Goal: Transaction & Acquisition: Purchase product/service

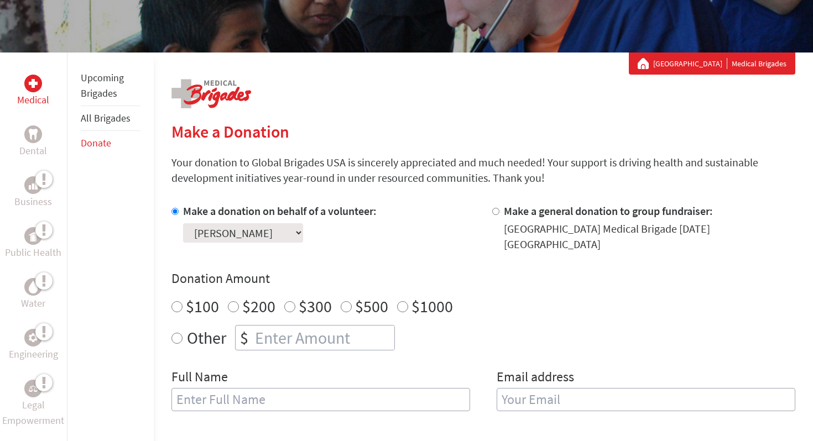
scroll to position [144, 0]
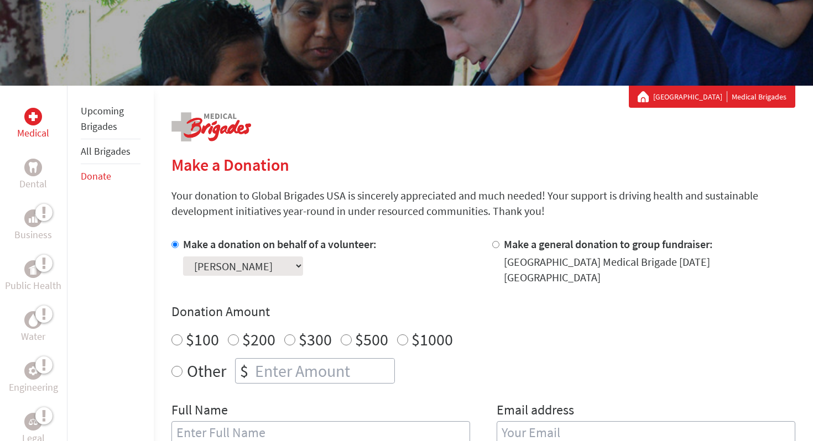
scroll to position [127, 0]
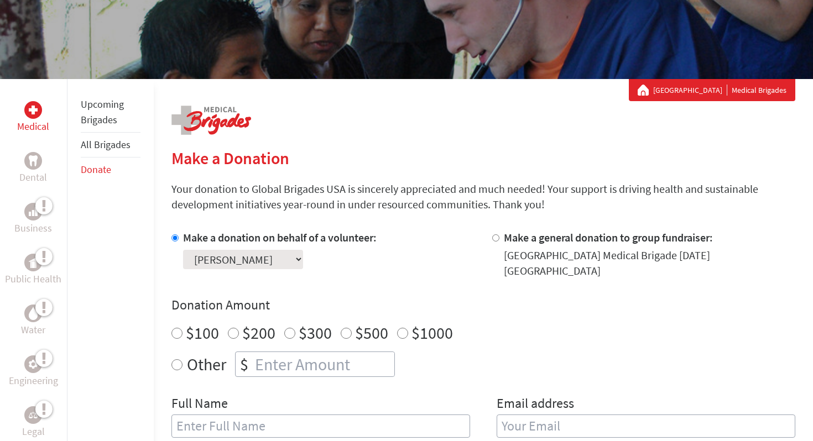
radio input "true"
click at [310, 353] on input "number" at bounding box center [323, 364] width 141 height 24
type input "840"
click at [265, 415] on input "text" at bounding box center [320, 426] width 298 height 23
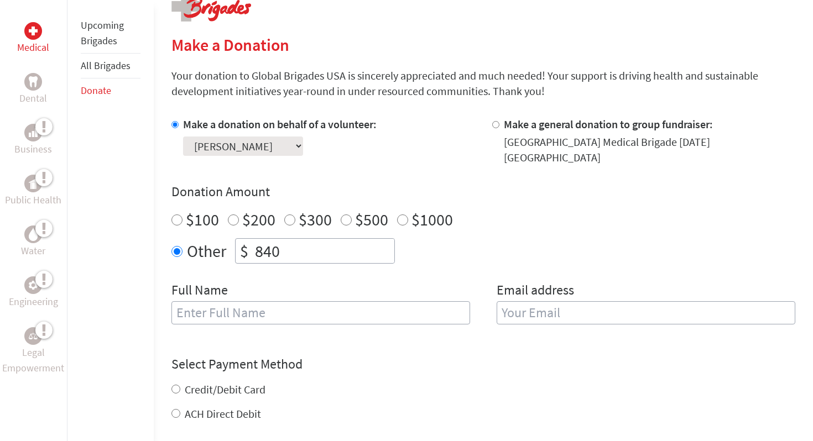
scroll to position [246, 0]
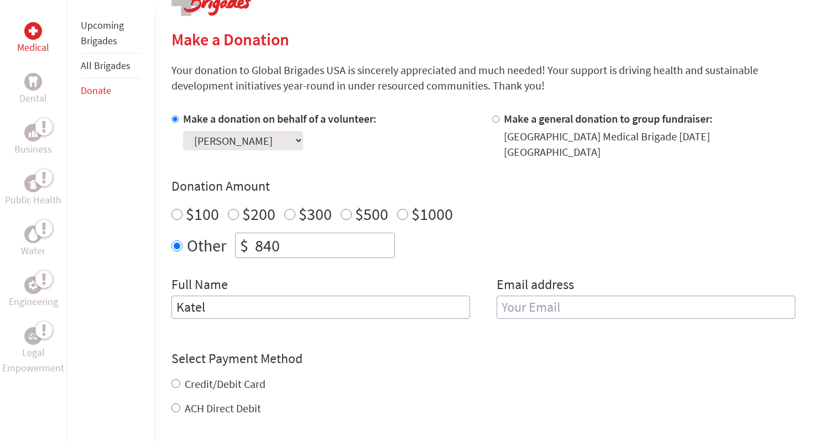
type input "[PERSON_NAME]"
type input "katelynzubey@gmail.com"
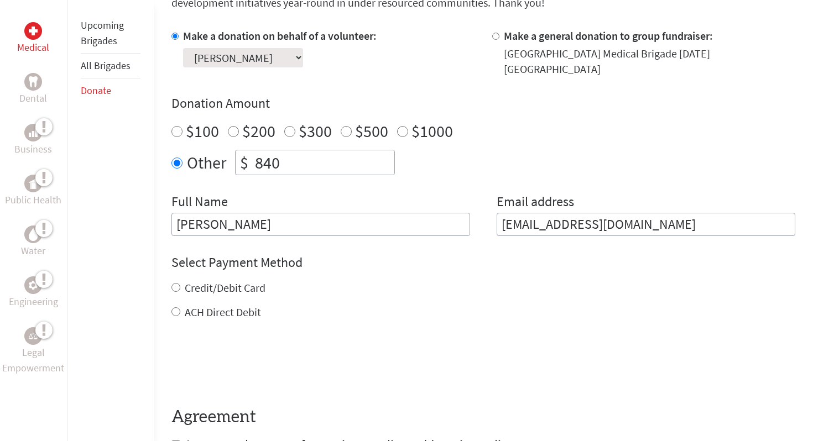
scroll to position [329, 0]
click at [213, 280] on label "Credit/Debit Card" at bounding box center [225, 287] width 81 height 14
click at [180, 282] on input "Credit/Debit Card" at bounding box center [175, 286] width 9 height 9
radio input "true"
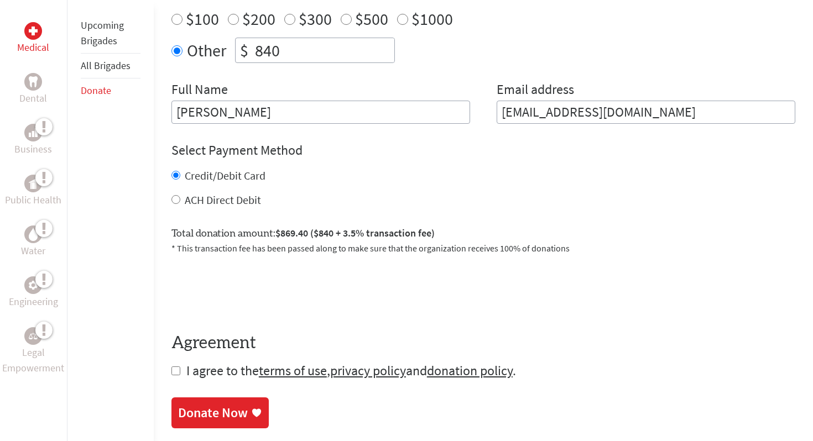
scroll to position [459, 0]
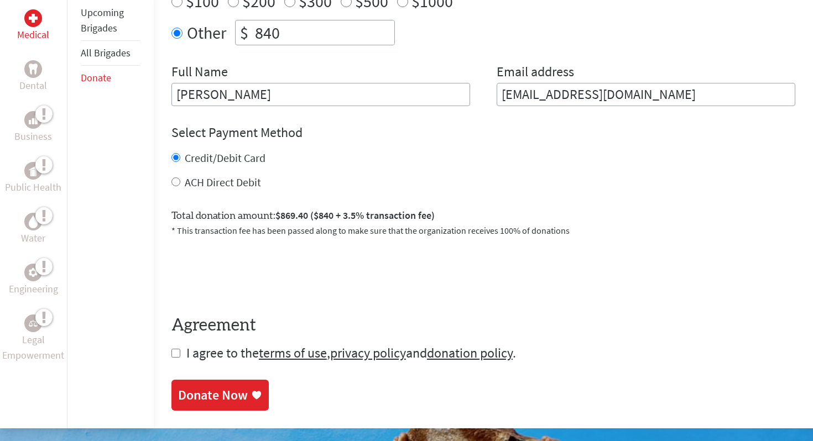
click at [175, 349] on input "checkbox" at bounding box center [175, 353] width 9 height 9
checkbox input "true"
click at [191, 387] on div "Donate Now" at bounding box center [213, 396] width 70 height 18
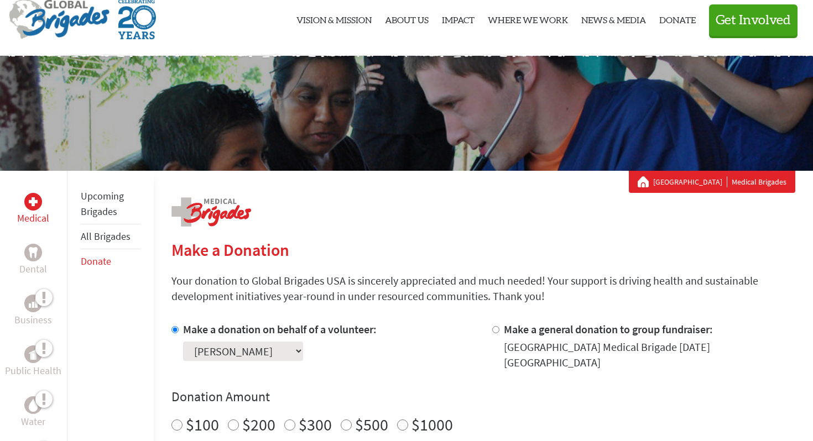
scroll to position [41, 0]
